Goal: Task Accomplishment & Management: Use online tool/utility

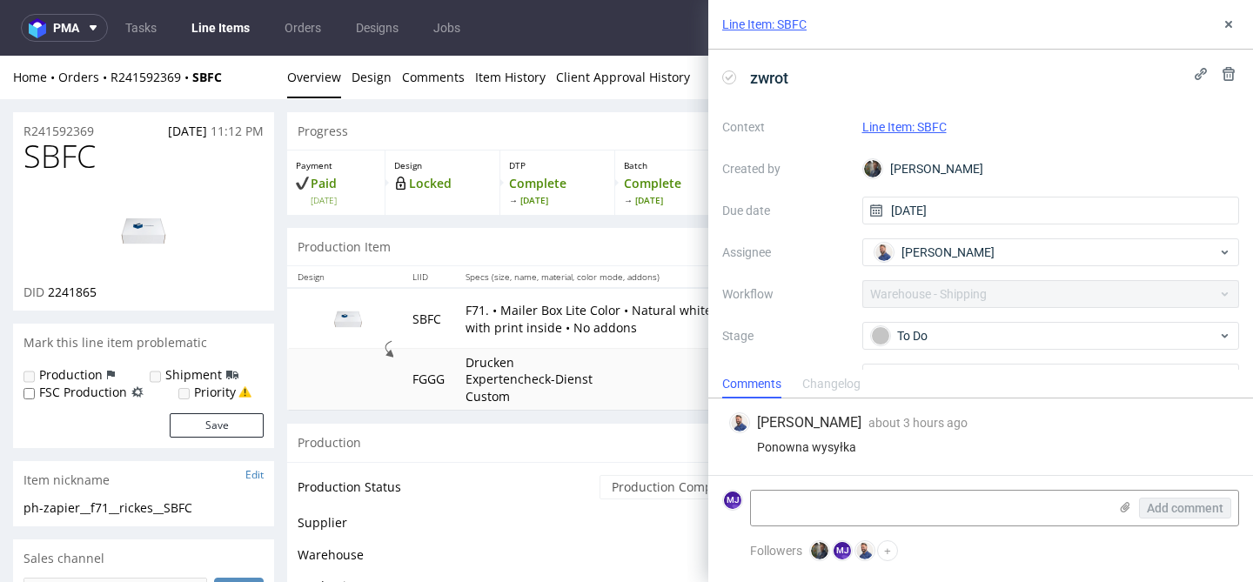
scroll to position [91, 0]
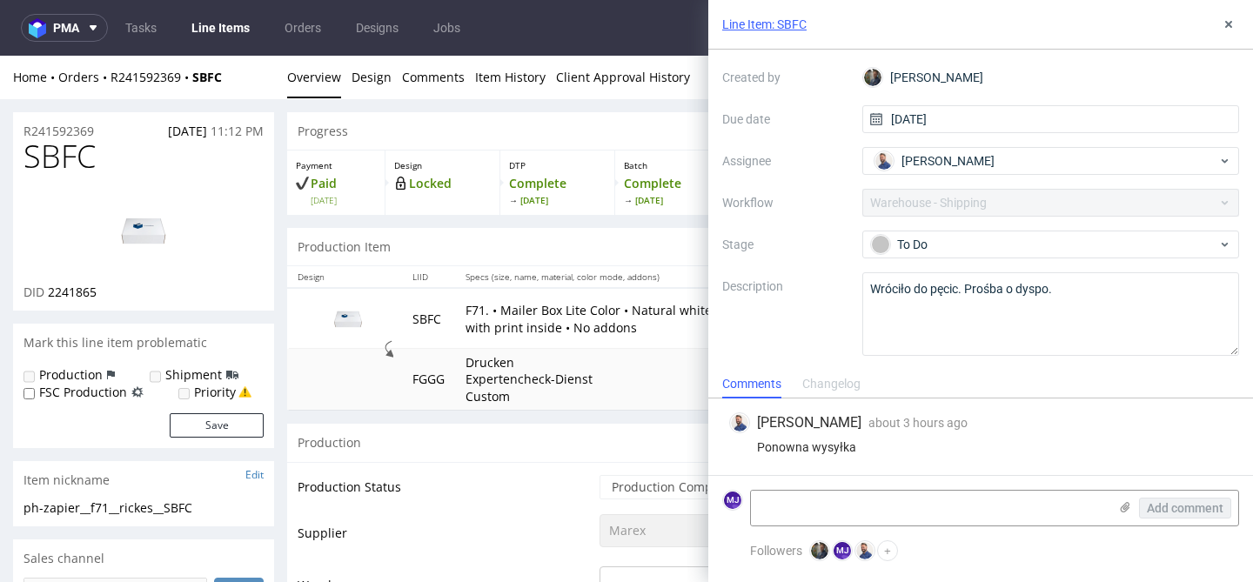
click at [829, 390] on div "Changelog" at bounding box center [831, 385] width 58 height 28
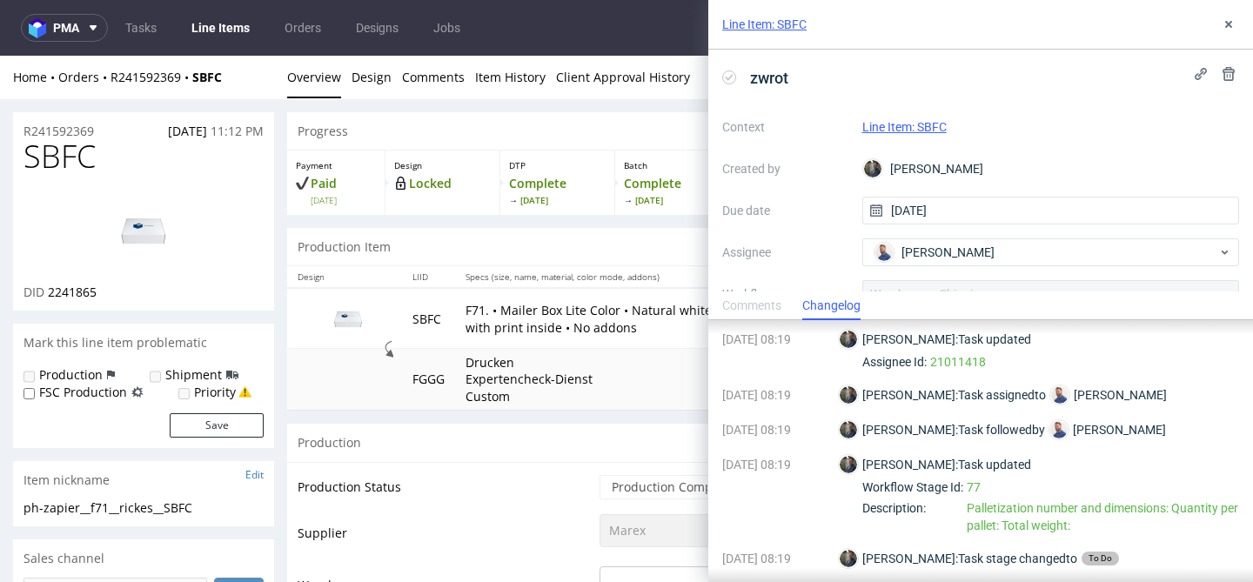
scroll to position [195, 0]
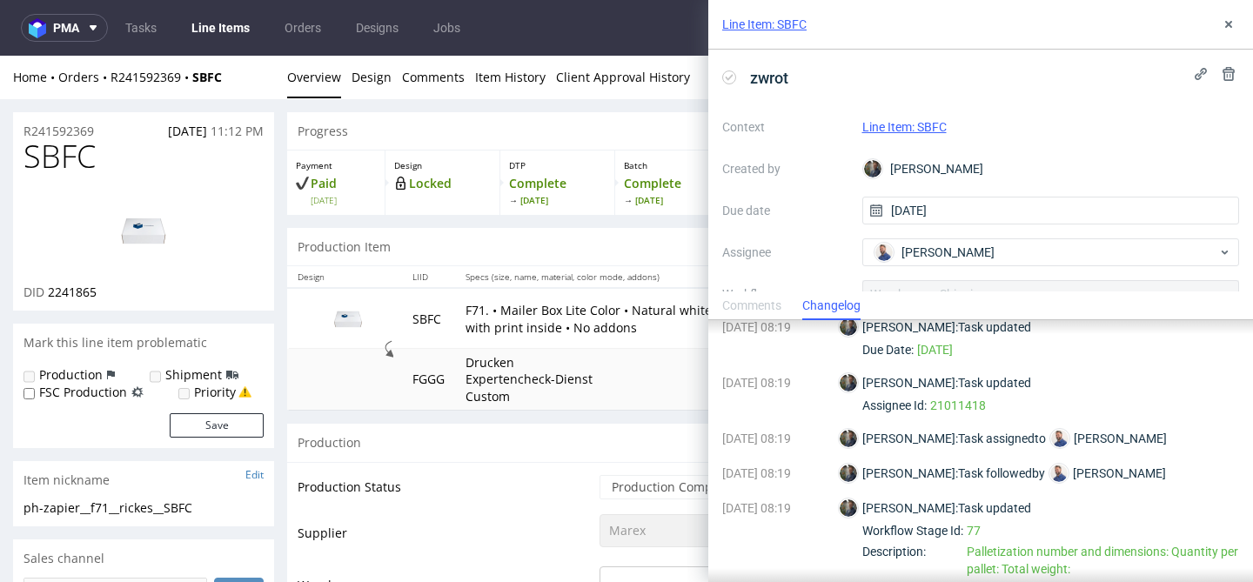
click at [760, 303] on div "Comments" at bounding box center [751, 306] width 59 height 28
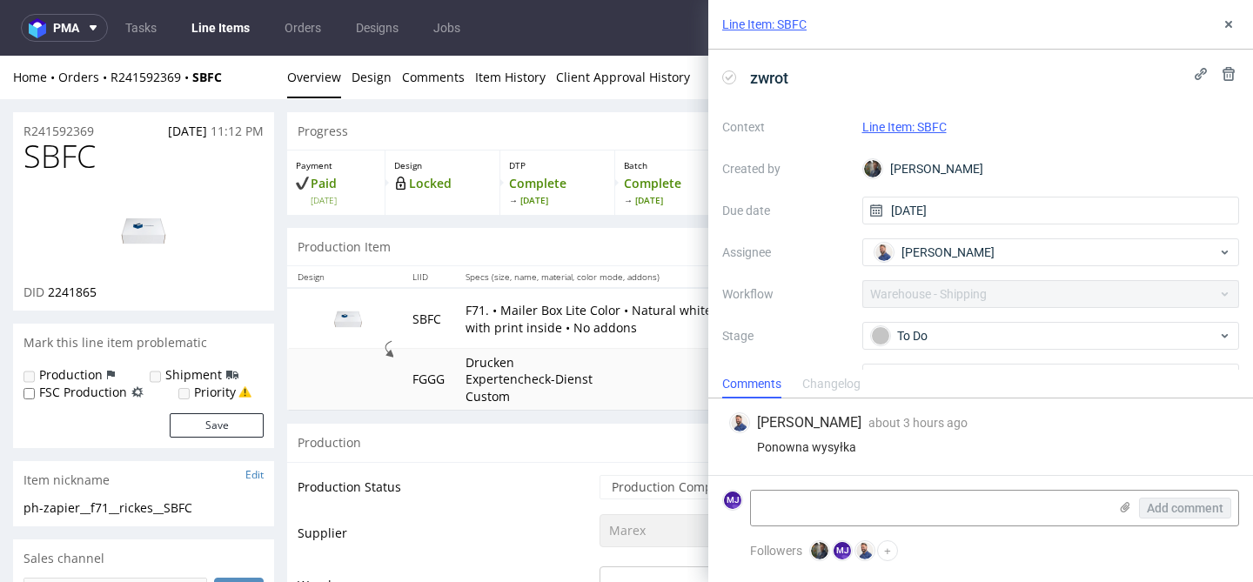
click at [775, 448] on div "Ponowna wysyłka" at bounding box center [980, 447] width 503 height 14
drag, startPoint x: 775, startPoint y: 448, endPoint x: 851, endPoint y: 448, distance: 75.7
click at [851, 448] on div "Ponowna wysyłka" at bounding box center [980, 447] width 503 height 14
click at [829, 448] on div "Ponowna wysyłka" at bounding box center [980, 447] width 503 height 14
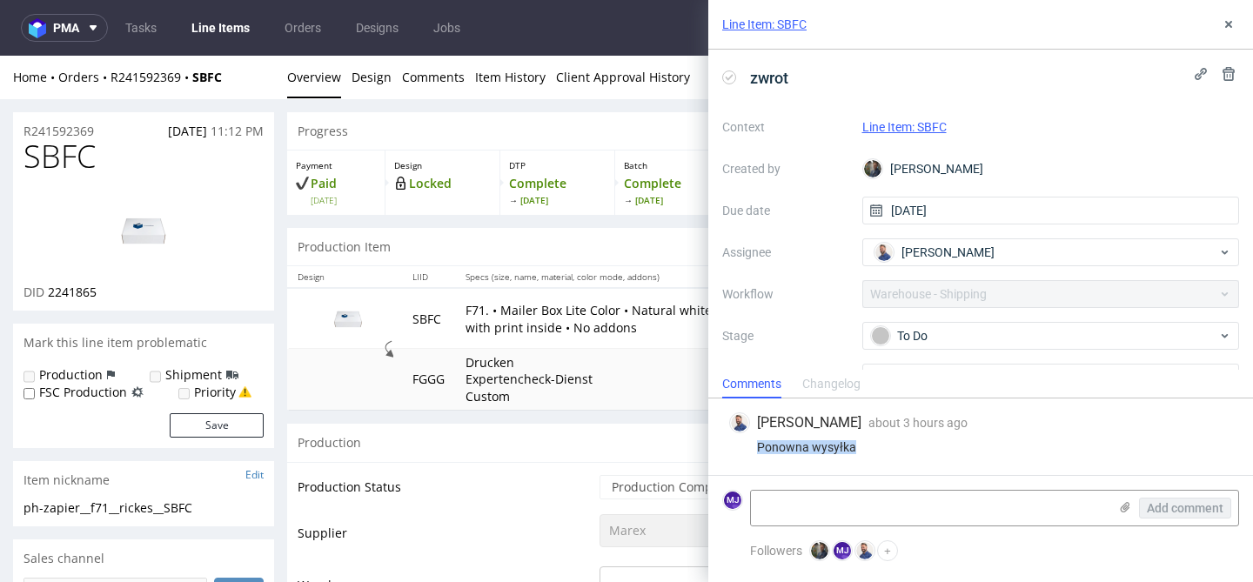
drag, startPoint x: 829, startPoint y: 448, endPoint x: 780, endPoint y: 448, distance: 49.6
click at [780, 448] on div "Ponowna wysyłka" at bounding box center [980, 447] width 503 height 14
click at [781, 448] on div "Ponowna wysyłka" at bounding box center [980, 447] width 503 height 14
drag, startPoint x: 781, startPoint y: 448, endPoint x: 857, endPoint y: 448, distance: 76.6
click at [857, 448] on div "Ponowna wysyłka" at bounding box center [980, 447] width 503 height 14
